Goal: Transaction & Acquisition: Purchase product/service

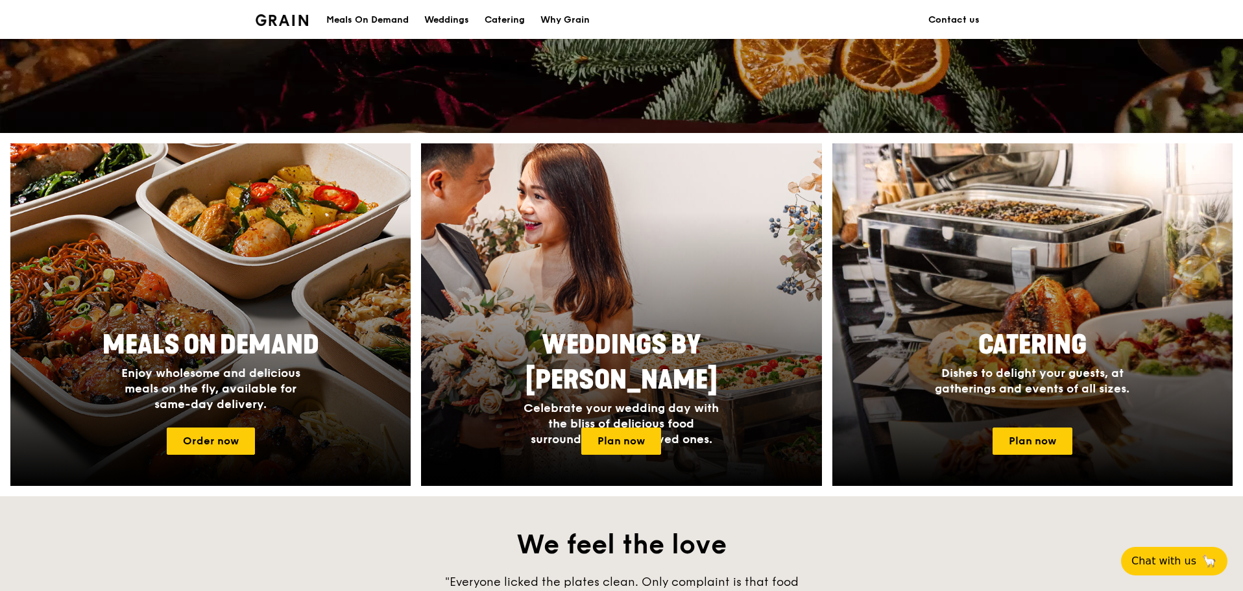
scroll to position [519, 0]
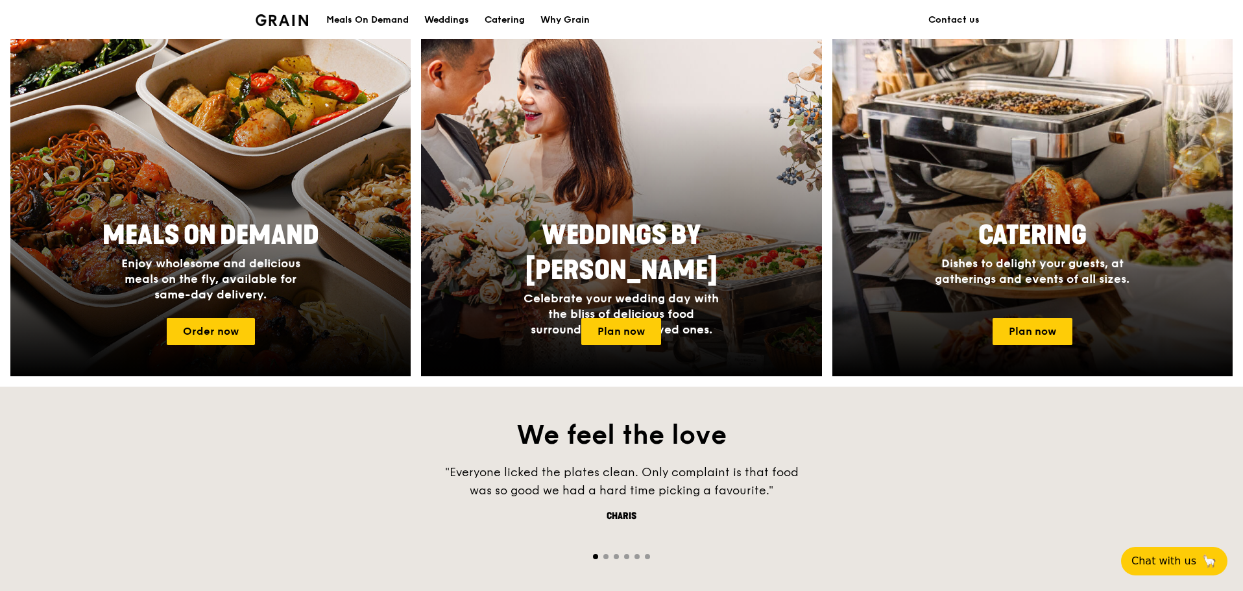
click at [356, 25] on div "Meals On Demand" at bounding box center [367, 20] width 82 height 39
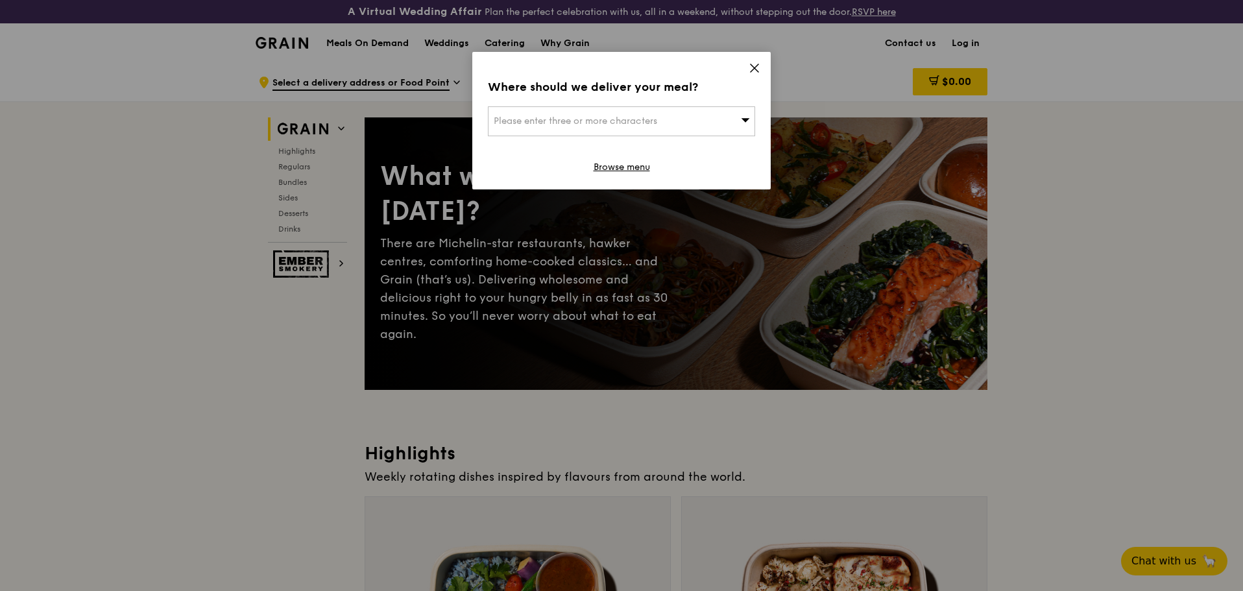
click at [748, 71] on div "Where should we deliver your meal? Please enter three or more characters Browse…" at bounding box center [621, 121] width 299 height 138
click at [752, 70] on icon at bounding box center [755, 68] width 8 height 8
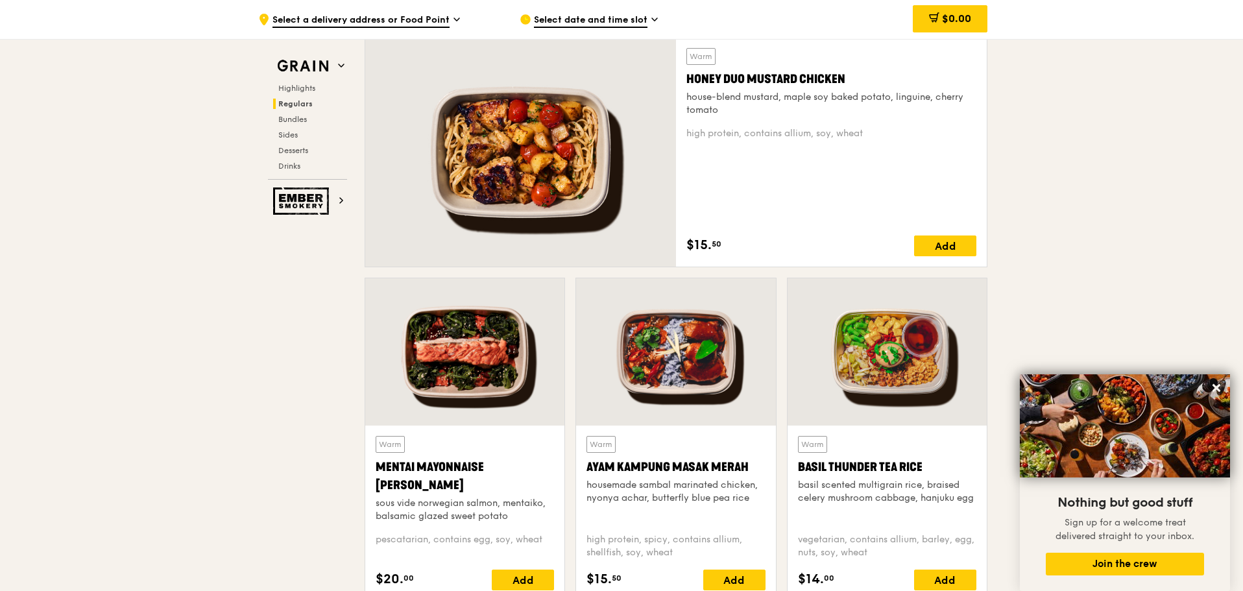
scroll to position [896, 0]
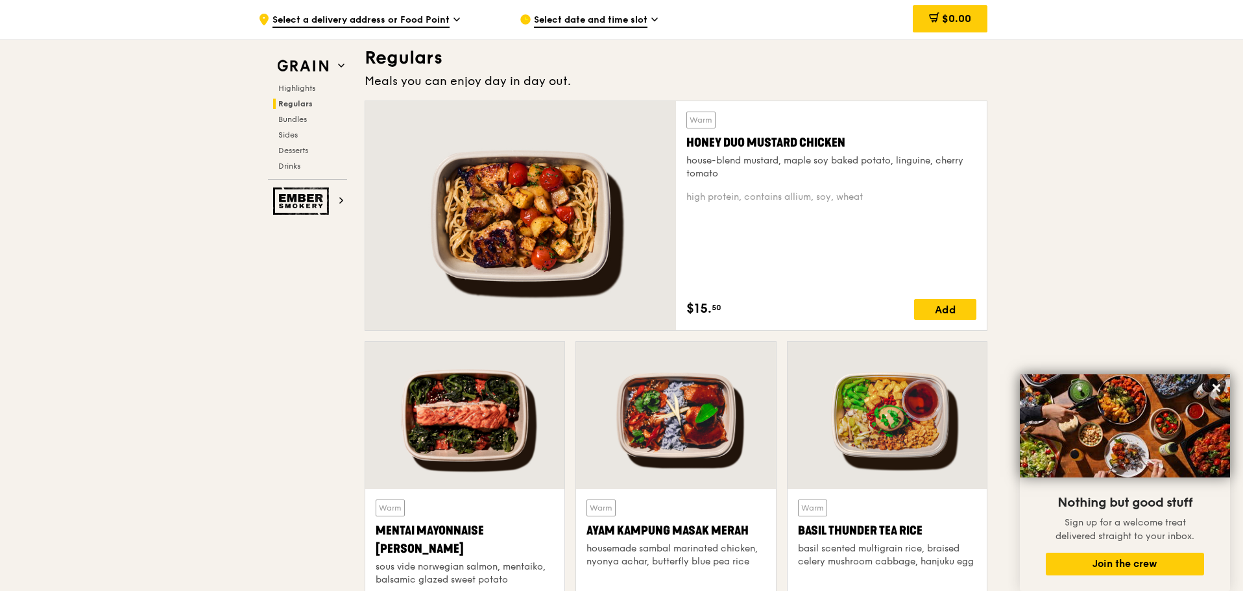
click at [550, 154] on div at bounding box center [520, 215] width 311 height 229
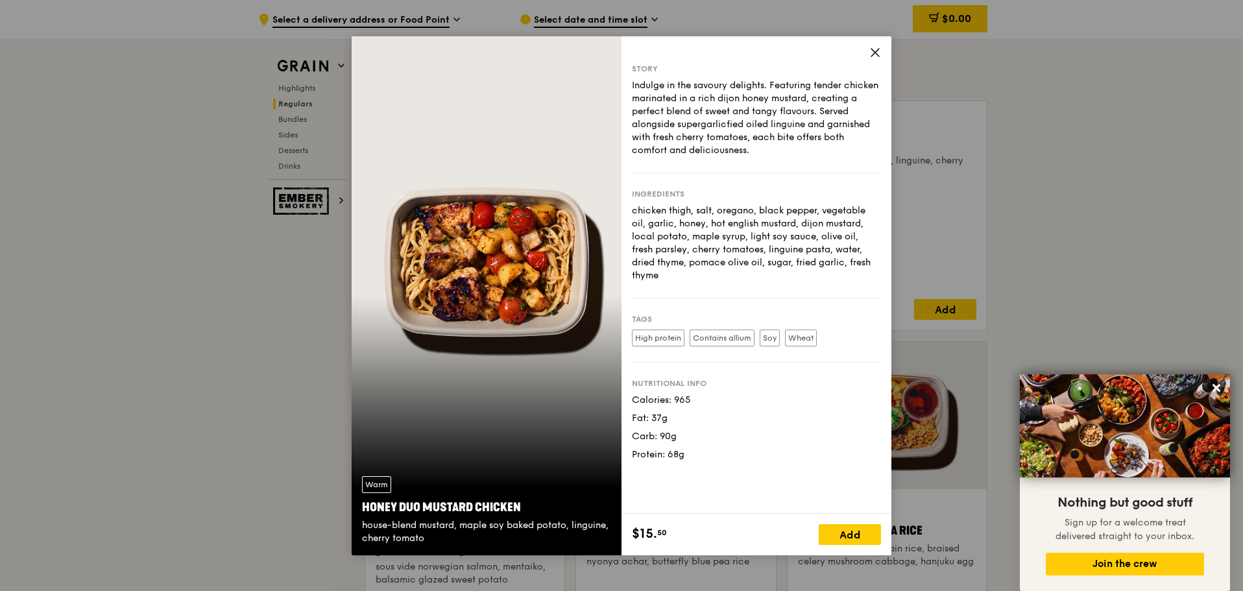
click at [785, 56] on icon at bounding box center [876, 53] width 12 height 12
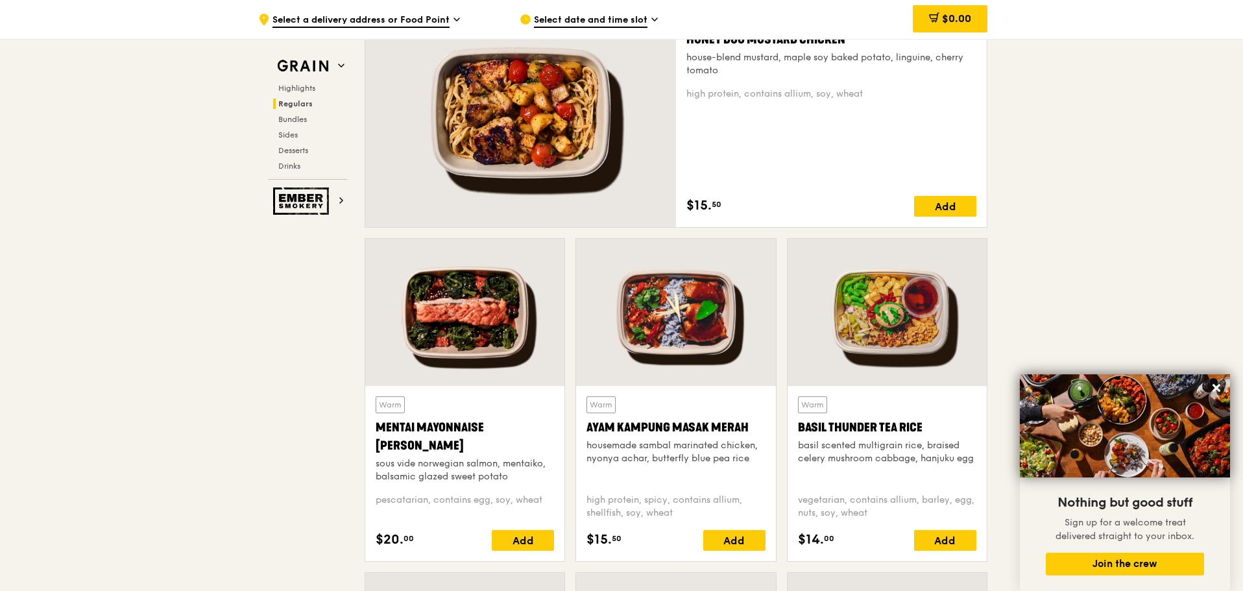
scroll to position [1025, 0]
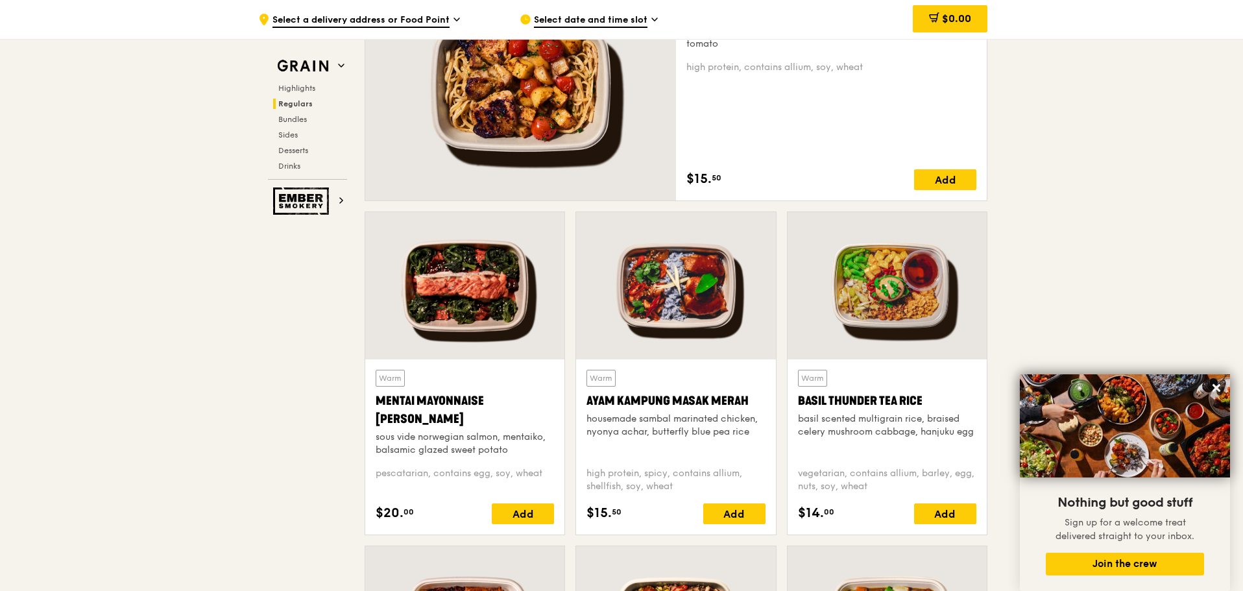
click at [465, 321] on div at bounding box center [464, 285] width 199 height 147
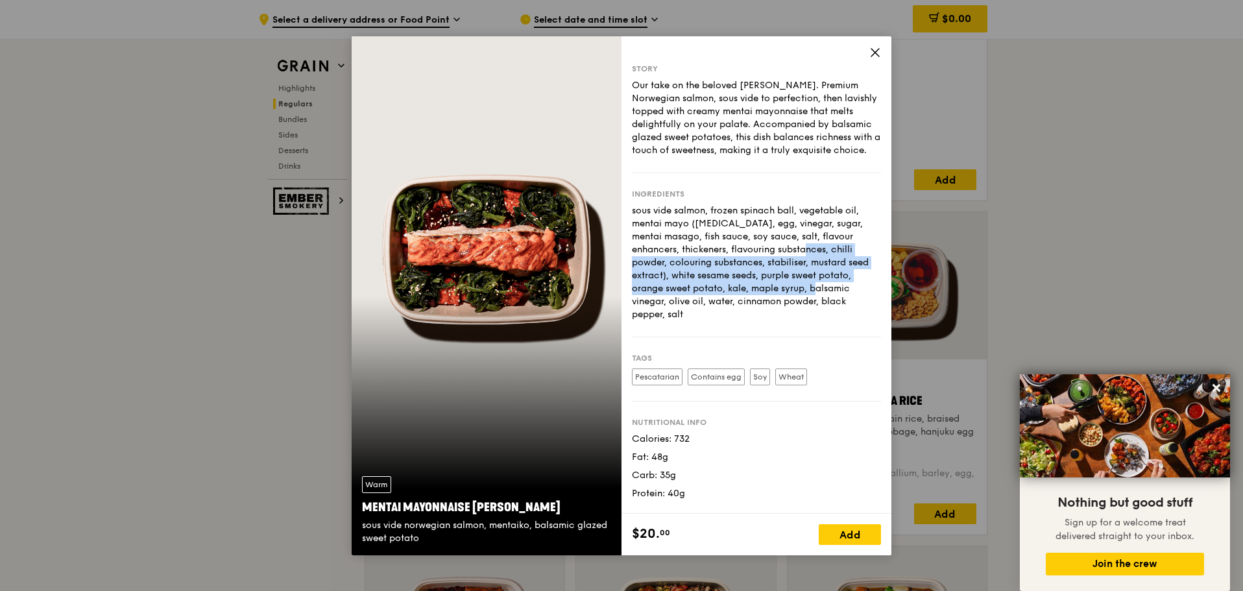
drag, startPoint x: 706, startPoint y: 251, endPoint x: 705, endPoint y: 291, distance: 39.6
click at [705, 291] on div "sous vide salmon, frozen spinach ball, vegetable oil, mentai mayo ([MEDICAL_DAT…" at bounding box center [756, 262] width 249 height 117
click at [702, 284] on div "sous vide salmon, frozen spinach ball, vegetable oil, mentai mayo ([MEDICAL_DAT…" at bounding box center [756, 262] width 249 height 117
click at [702, 286] on div "sous vide salmon, frozen spinach ball, vegetable oil, mentai mayo ([MEDICAL_DAT…" at bounding box center [756, 262] width 249 height 117
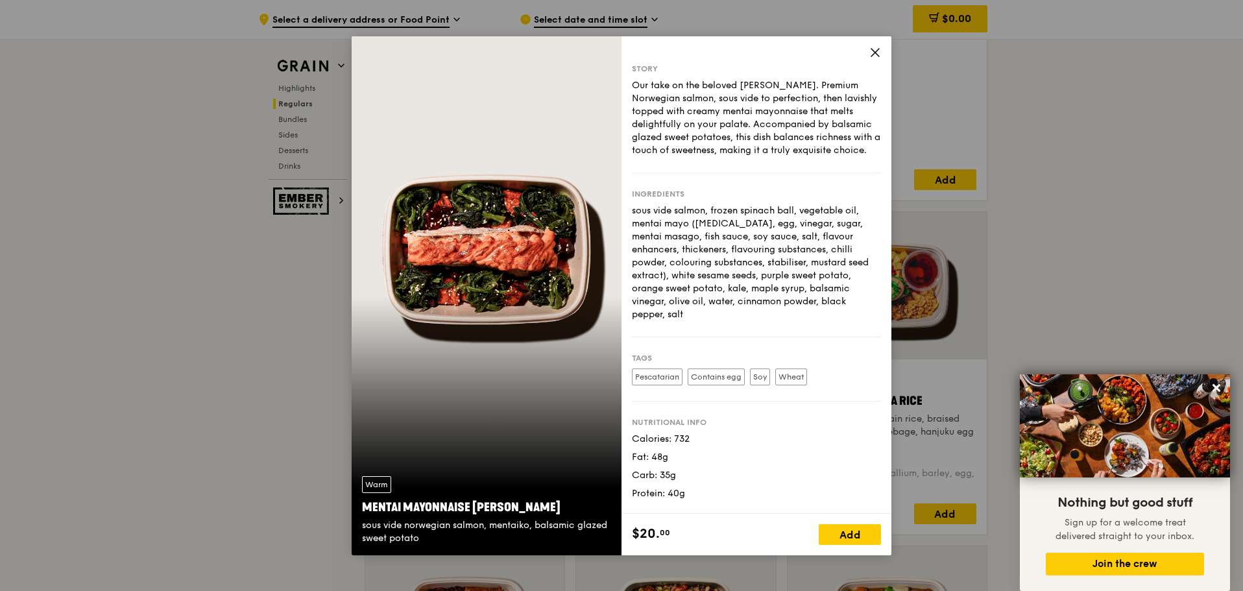
click at [785, 62] on div "Story Our take on the beloved mentaiko salmon. Premium Norwegian salmon, sous v…" at bounding box center [757, 275] width 270 height 478
click at [785, 53] on div "Story Our take on the beloved mentaiko salmon. Premium Norwegian salmon, sous v…" at bounding box center [757, 275] width 270 height 478
click at [785, 49] on div "Story Our take on the beloved mentaiko salmon. Premium Norwegian salmon, sous v…" at bounding box center [757, 275] width 270 height 478
click at [785, 48] on icon at bounding box center [876, 53] width 12 height 12
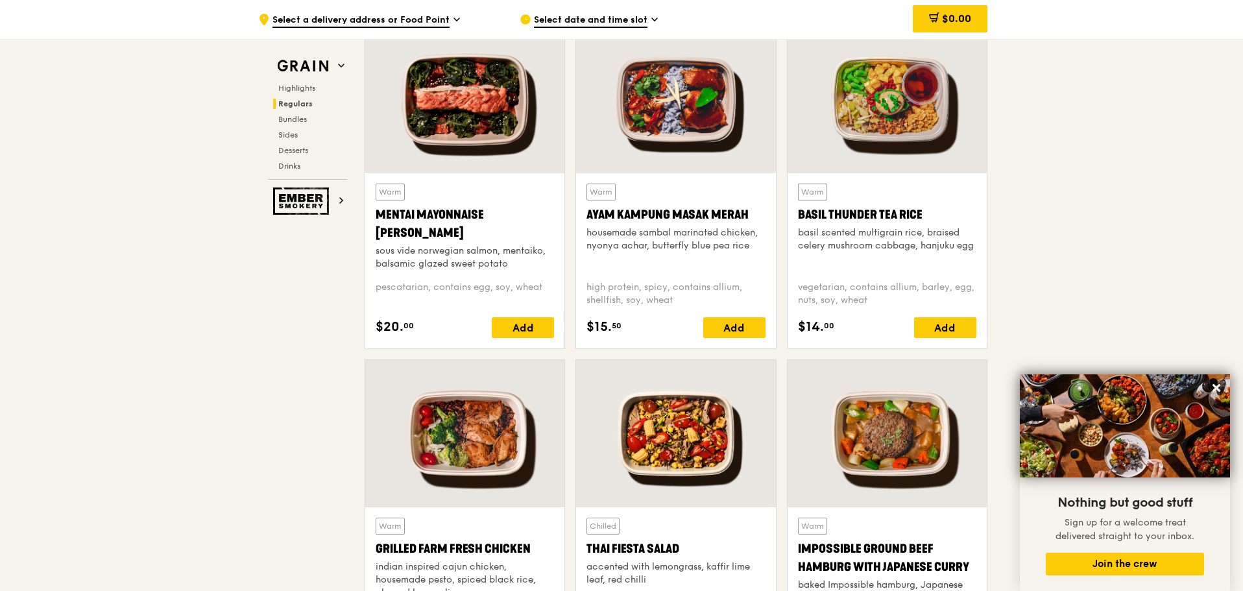
scroll to position [1350, 0]
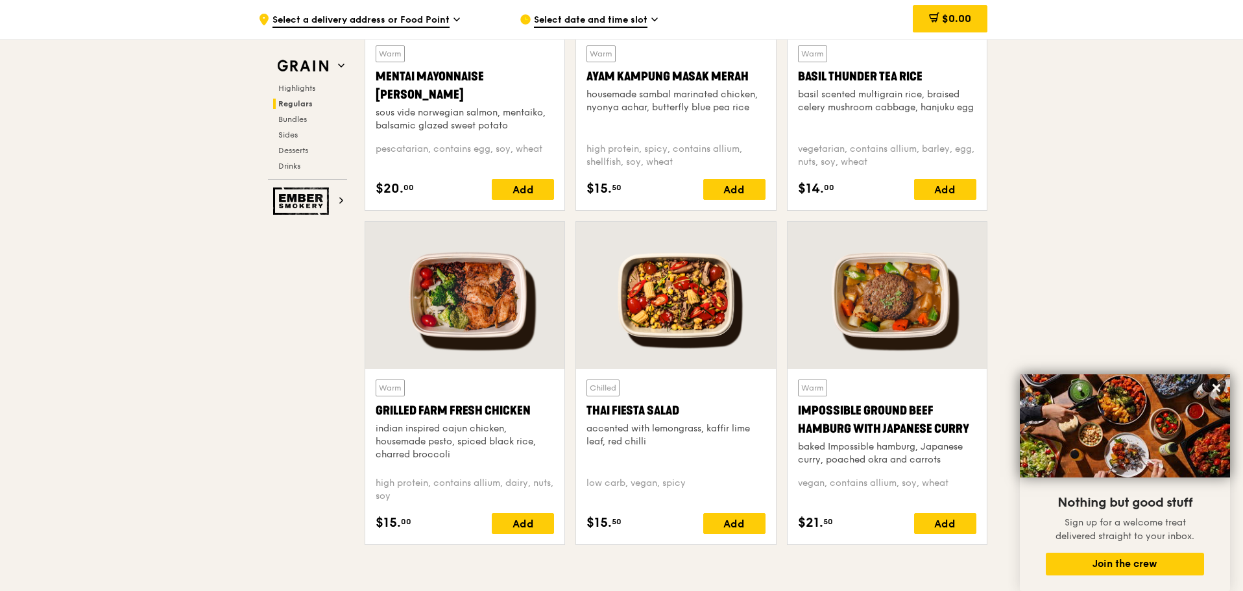
click at [459, 304] on div at bounding box center [464, 295] width 199 height 147
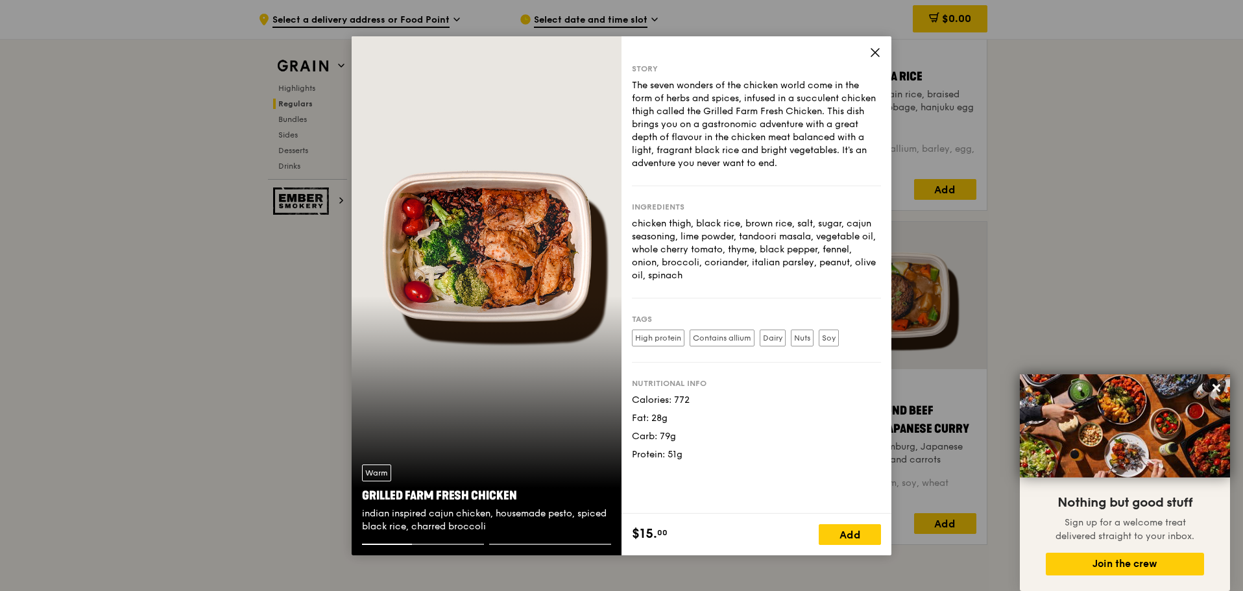
click at [785, 56] on icon at bounding box center [876, 53] width 12 height 12
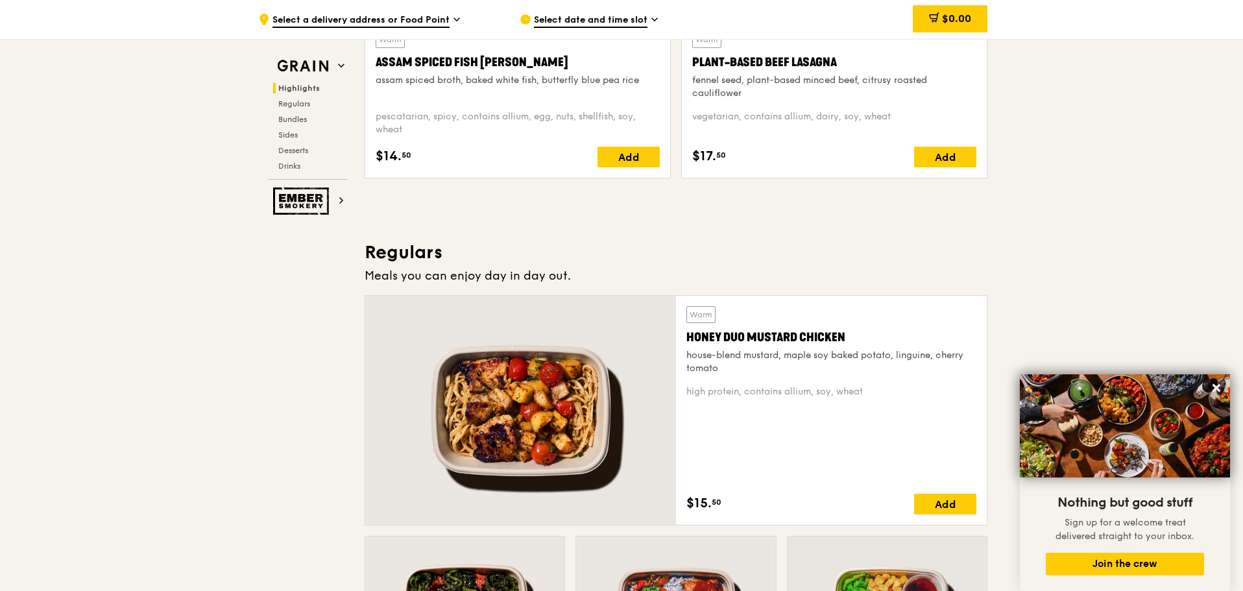
scroll to position [636, 0]
